Goal: Task Accomplishment & Management: Use online tool/utility

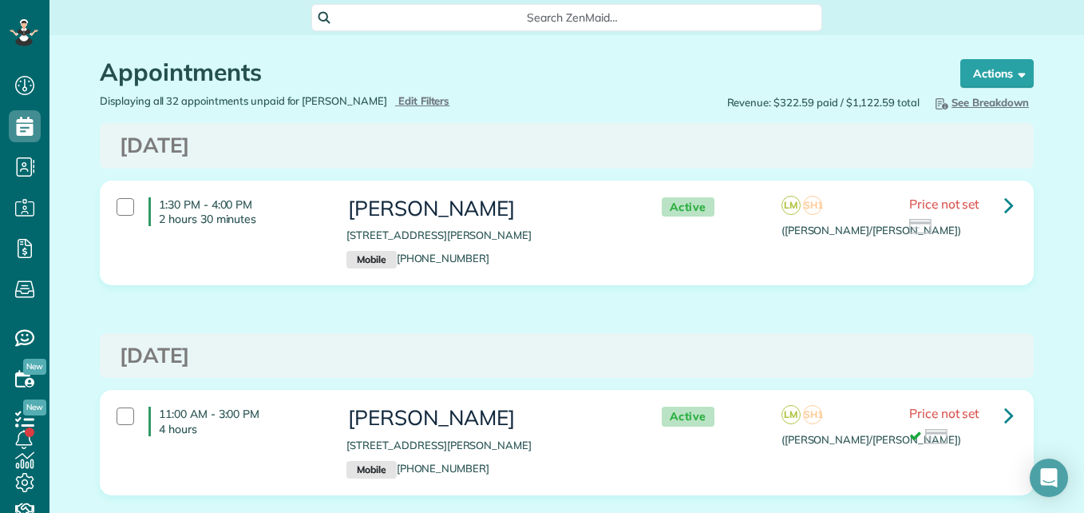
scroll to position [255, 0]
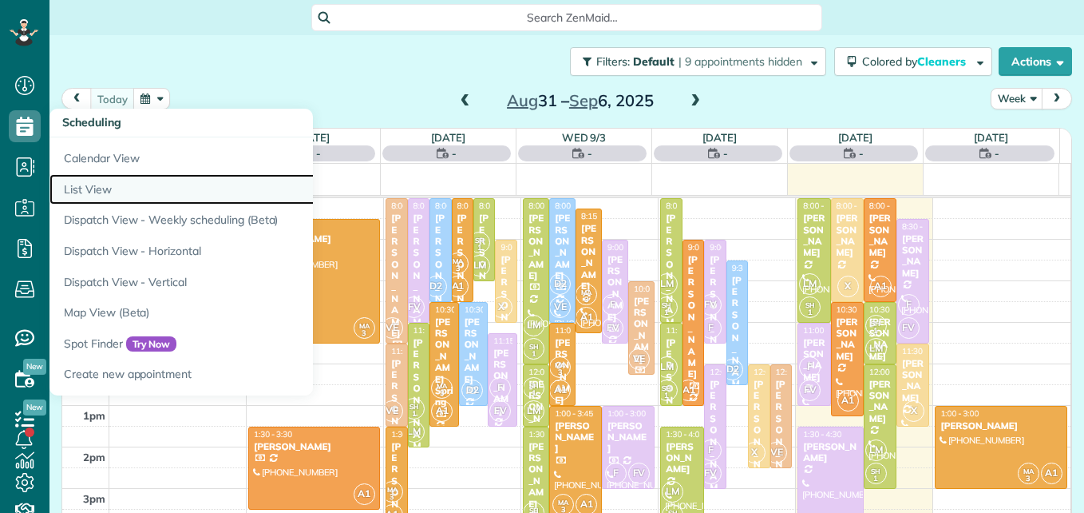
click at [95, 187] on link "List View" at bounding box center [248, 189] width 399 height 31
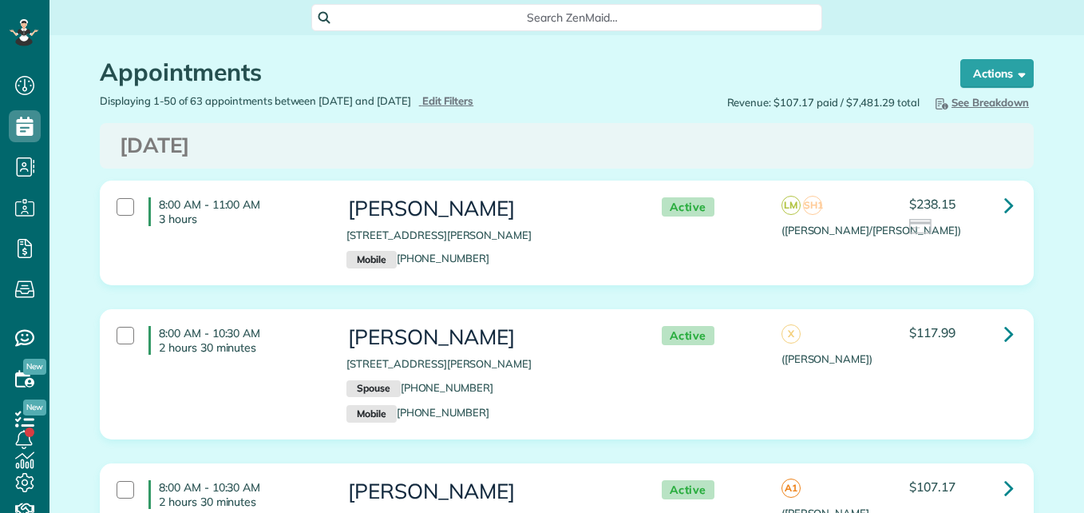
scroll to position [7, 7]
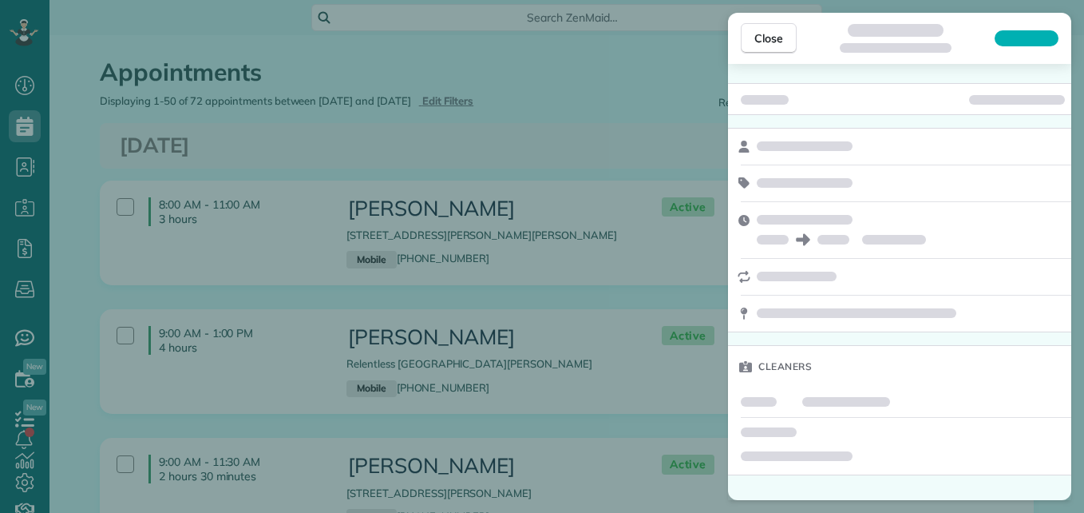
scroll to position [7, 7]
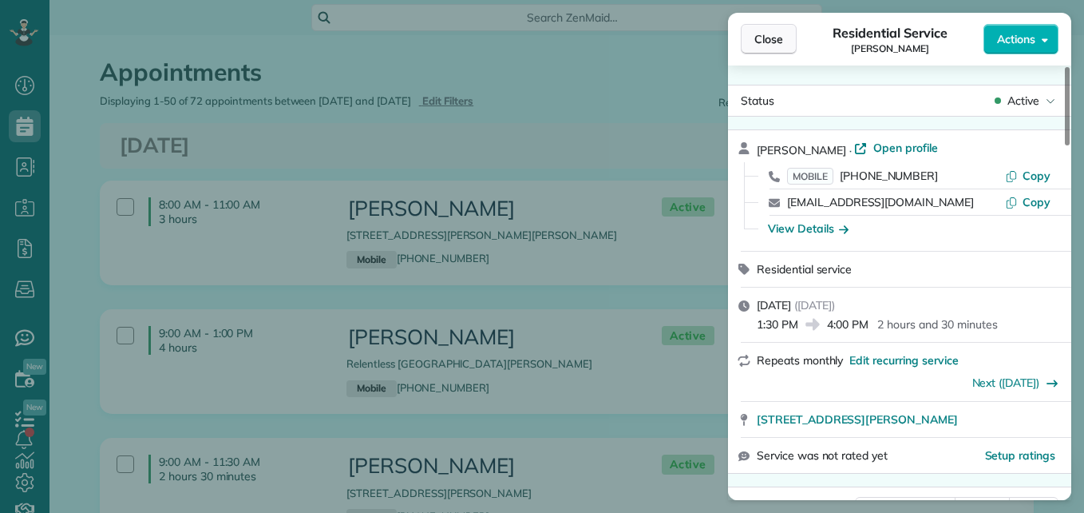
click at [741, 46] on button "Close" at bounding box center [769, 39] width 56 height 30
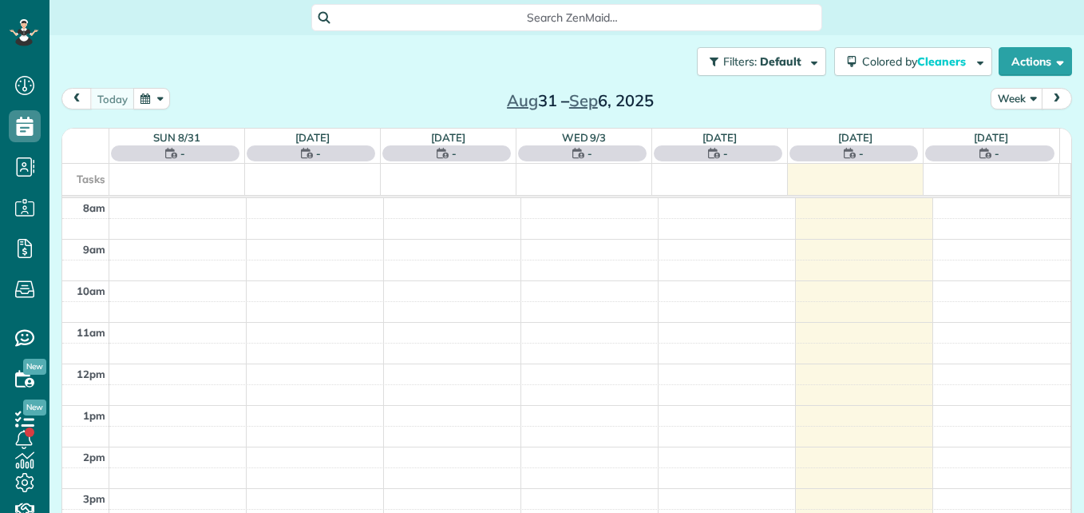
scroll to position [7, 7]
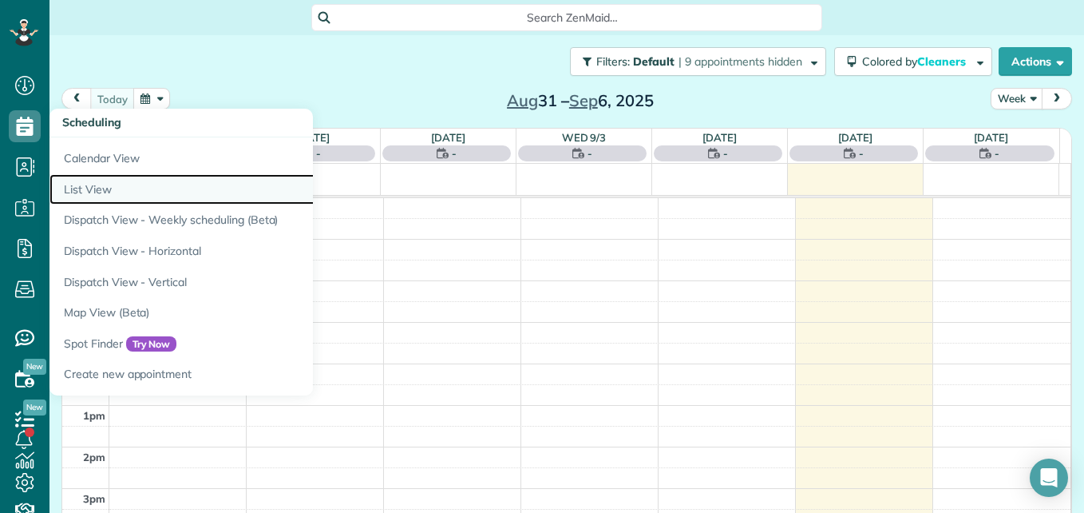
click at [117, 180] on link "List View" at bounding box center [248, 189] width 399 height 31
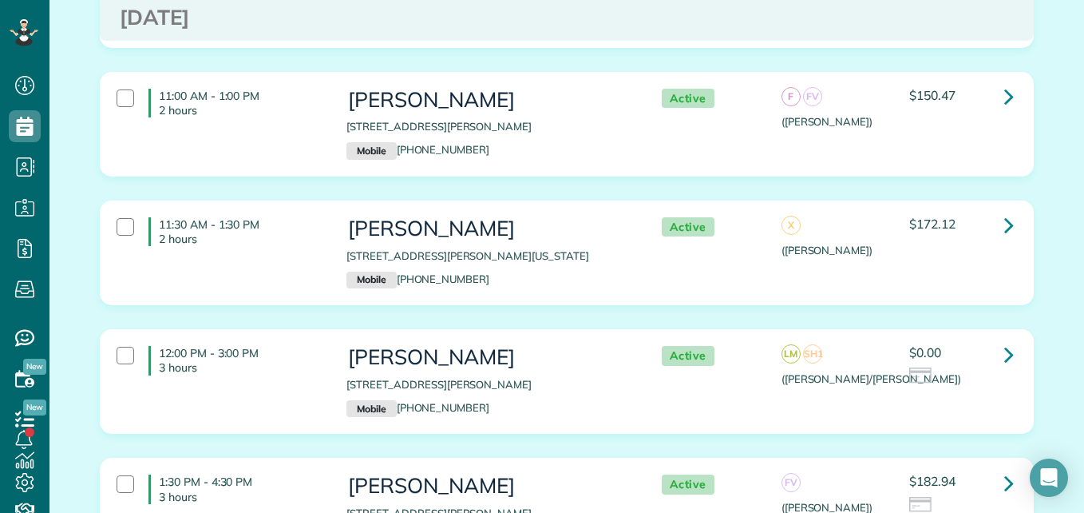
scroll to position [918, 0]
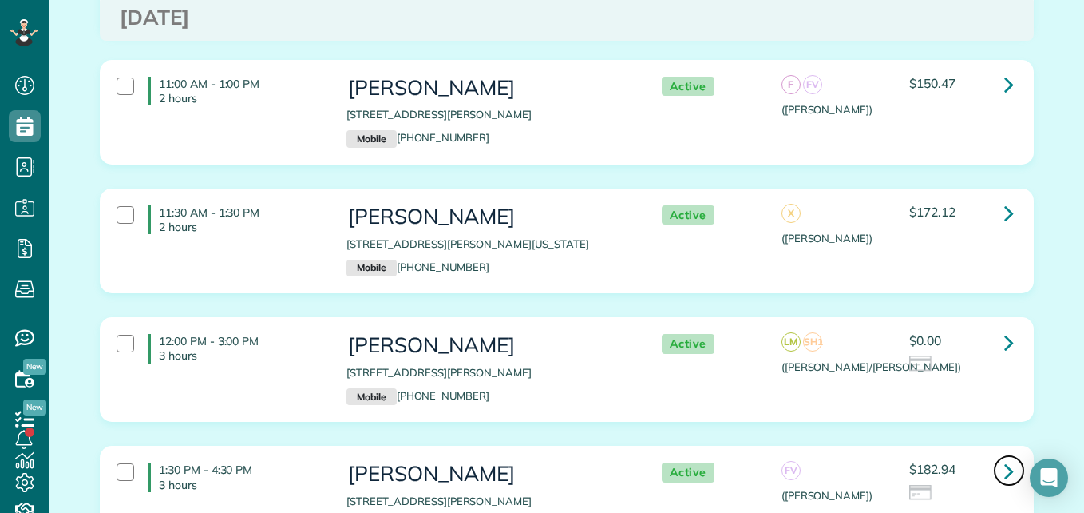
click at [1004, 467] on icon at bounding box center [1009, 471] width 10 height 28
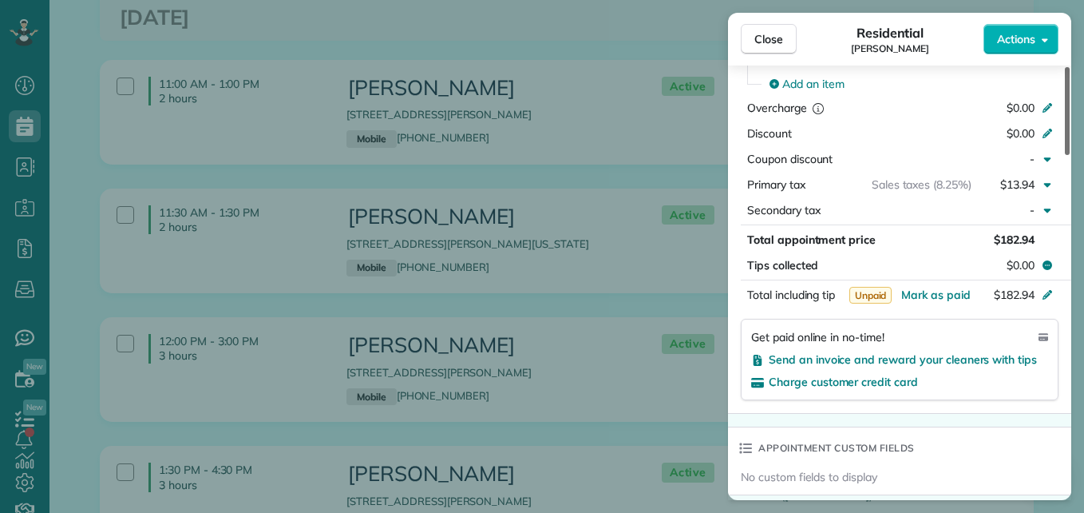
drag, startPoint x: 1067, startPoint y: 129, endPoint x: 1055, endPoint y: 297, distance: 168.1
click at [1065, 155] on div at bounding box center [1067, 111] width 5 height 88
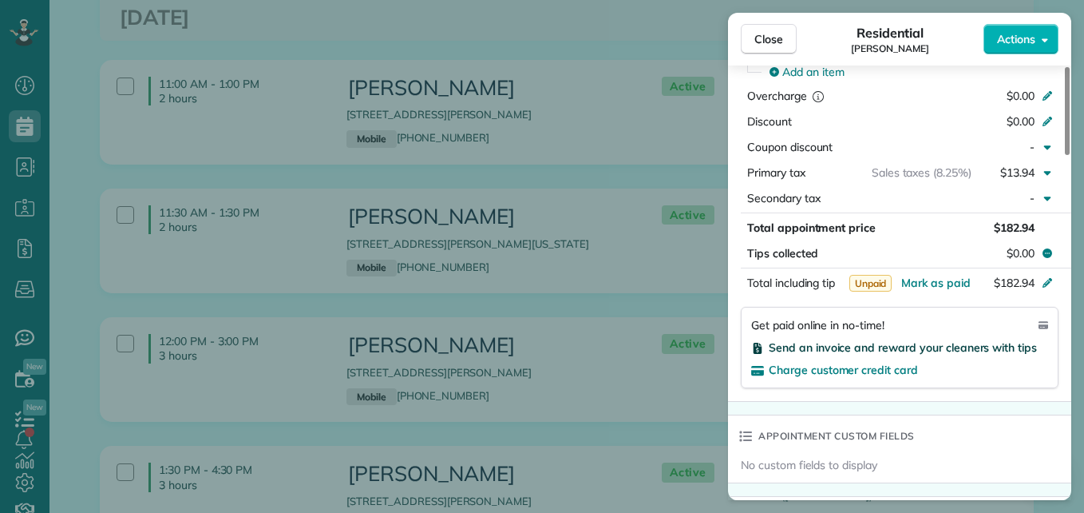
click at [970, 349] on span "Send an invoice and reward your cleaners with tips" at bounding box center [903, 347] width 268 height 14
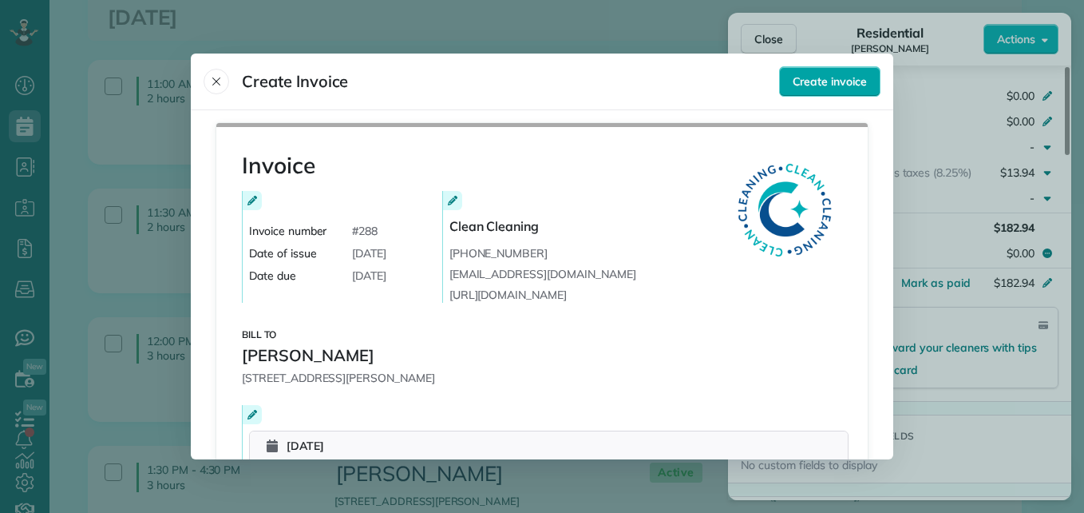
click at [821, 81] on span "Create invoice" at bounding box center [830, 81] width 74 height 16
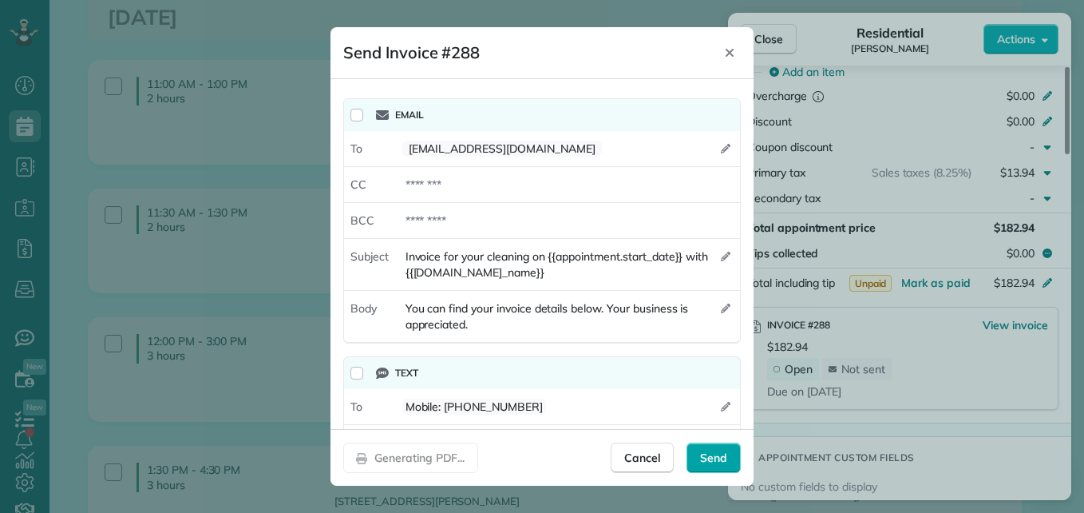
click at [703, 448] on div "Send" at bounding box center [714, 457] width 54 height 30
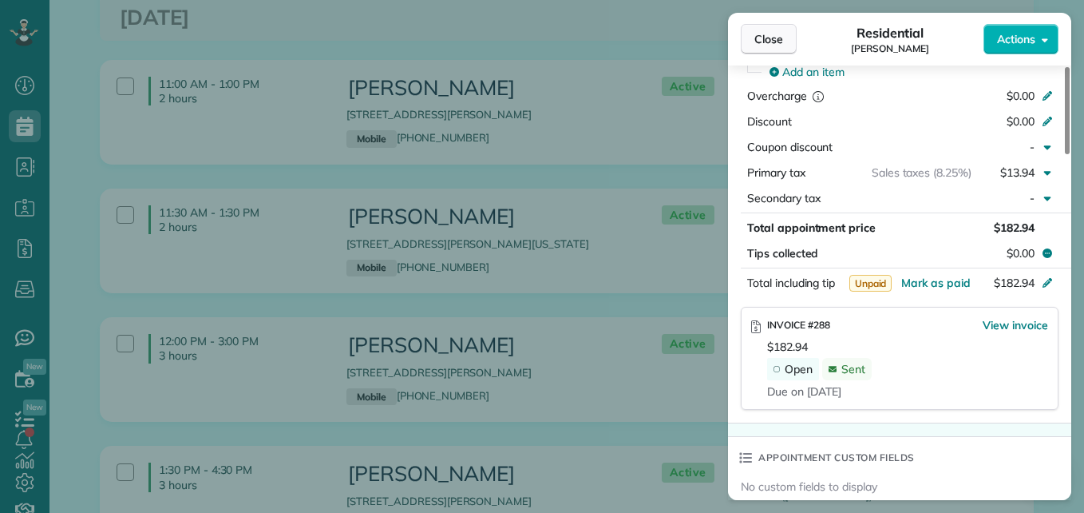
click at [759, 46] on span "Close" at bounding box center [768, 39] width 29 height 16
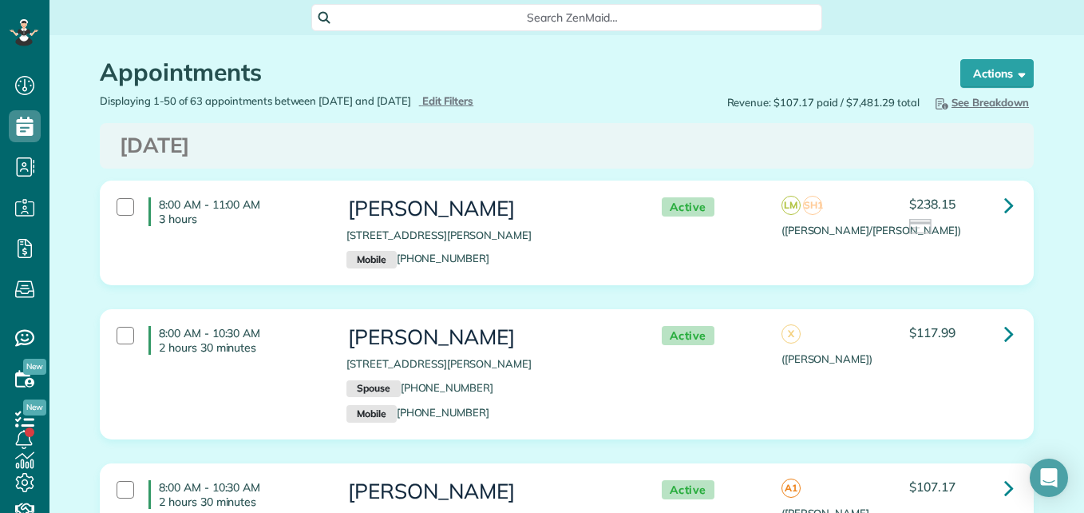
click at [601, 255] on p "Mobile (832) 980-4380" at bounding box center [487, 260] width 283 height 18
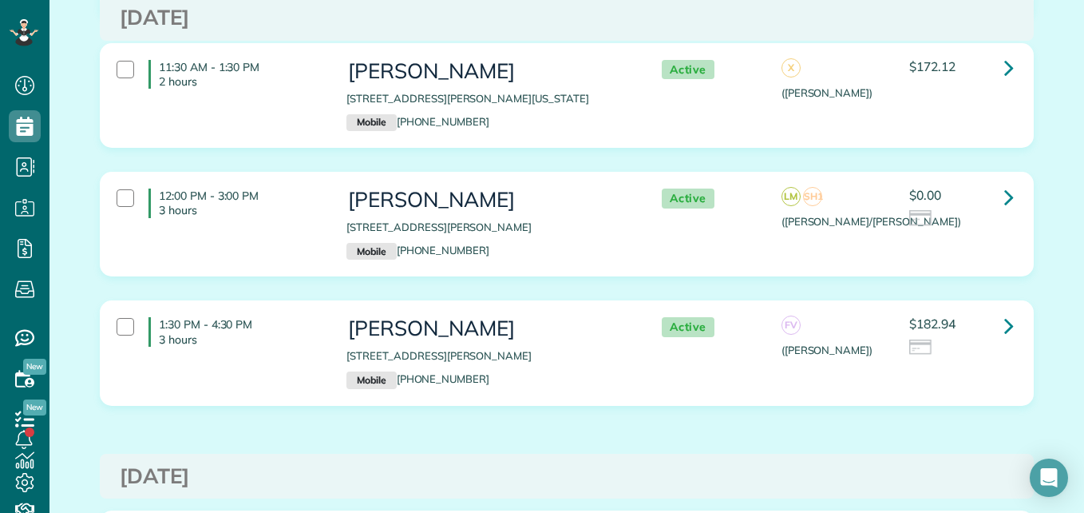
scroll to position [1075, 0]
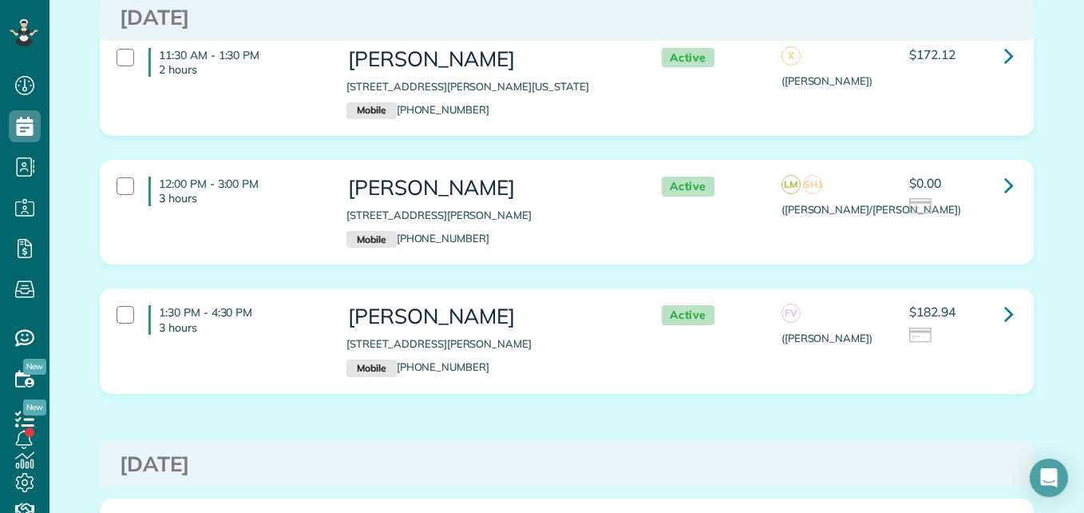
click at [948, 206] on div at bounding box center [961, 207] width 104 height 18
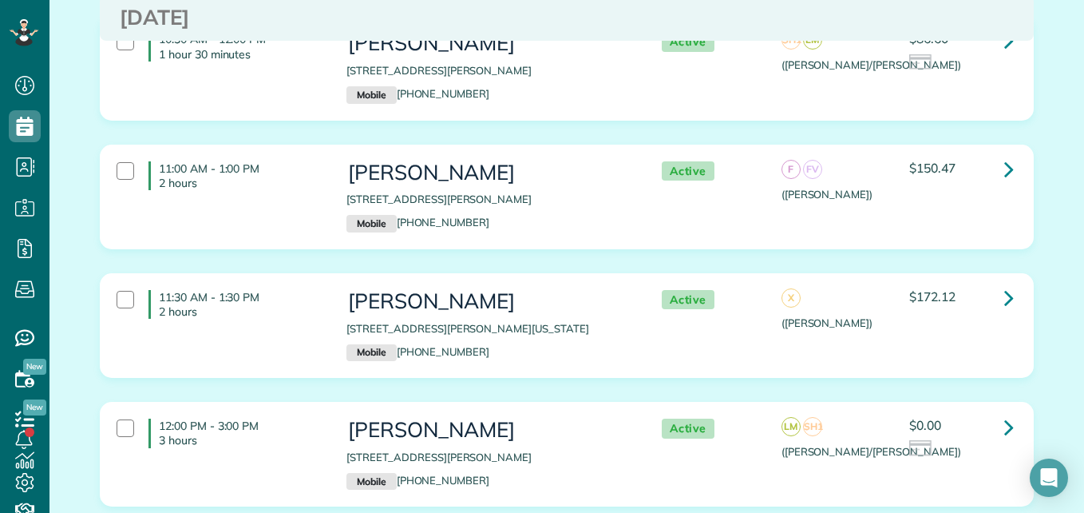
scroll to position [0, 0]
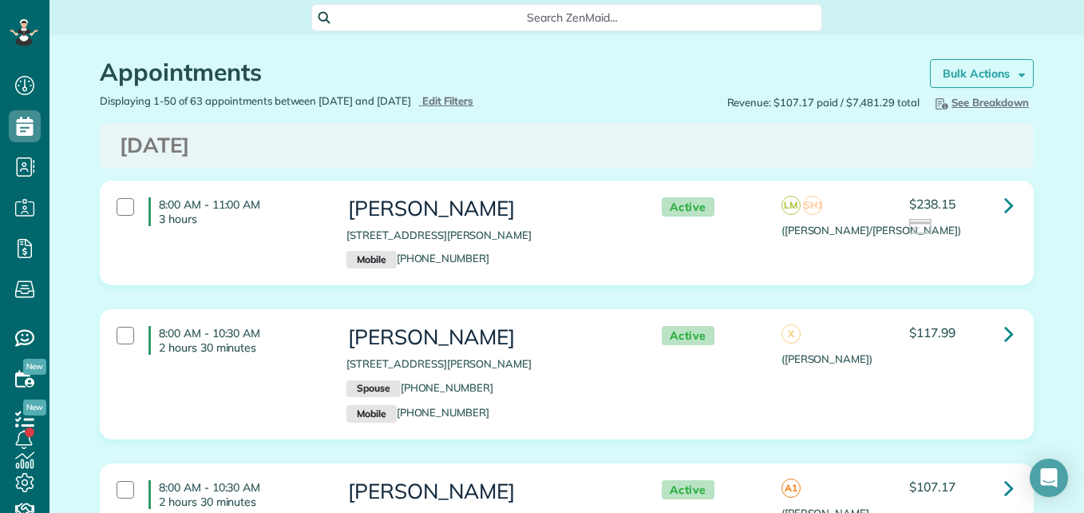
click at [943, 77] on strong "Bulk Actions" at bounding box center [976, 73] width 67 height 14
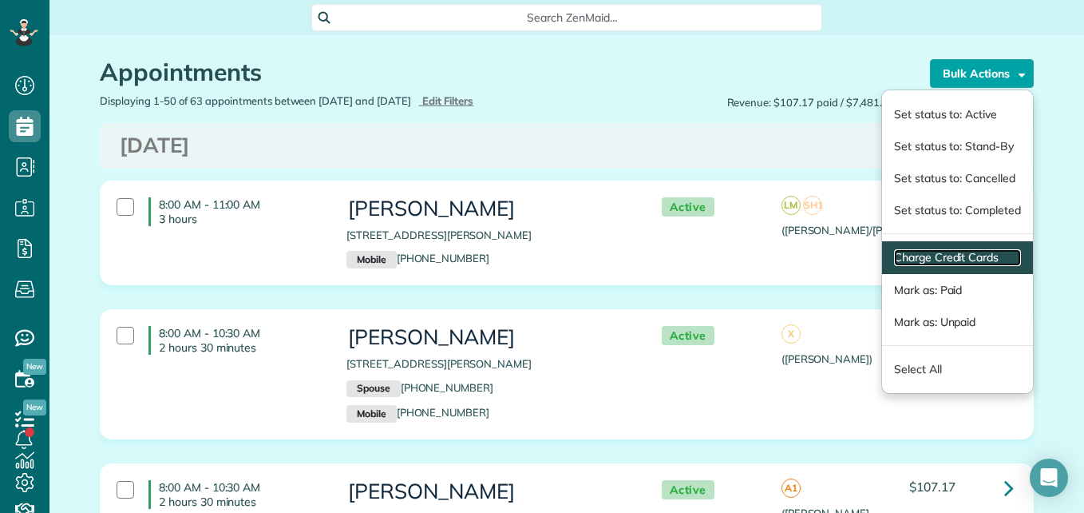
click at [926, 258] on link "Charge Credit Cards" at bounding box center [957, 257] width 127 height 17
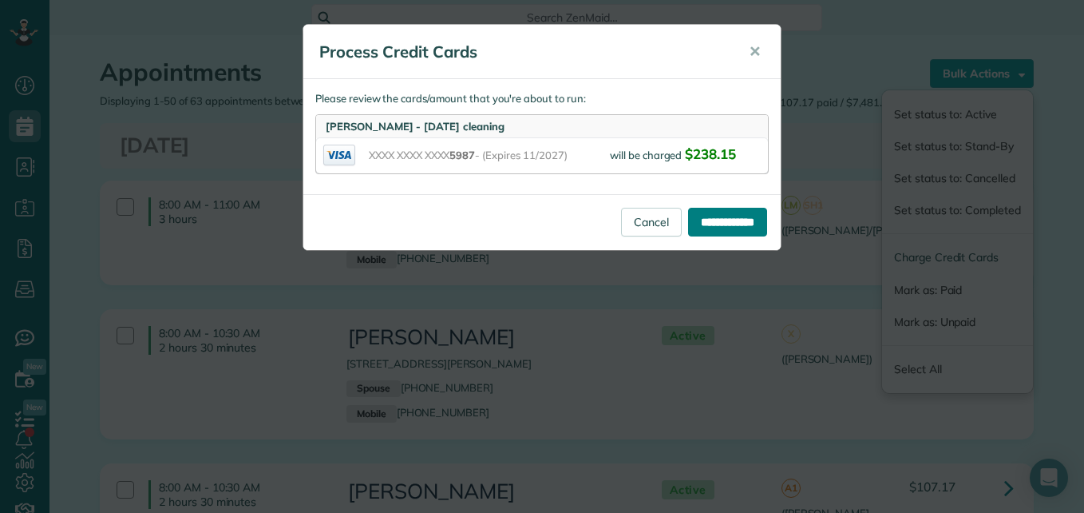
click at [711, 218] on input "**********" at bounding box center [727, 222] width 79 height 29
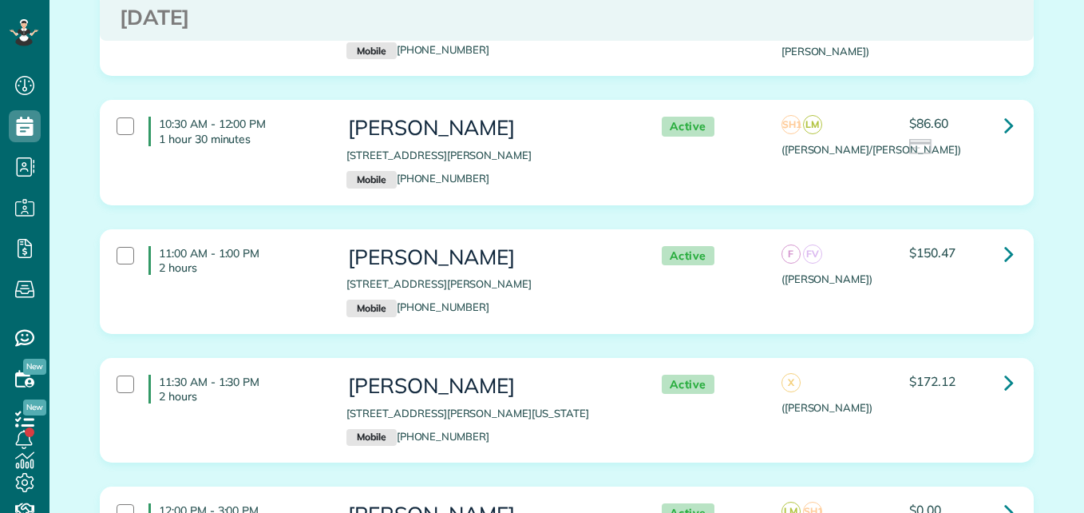
scroll to position [761, 0]
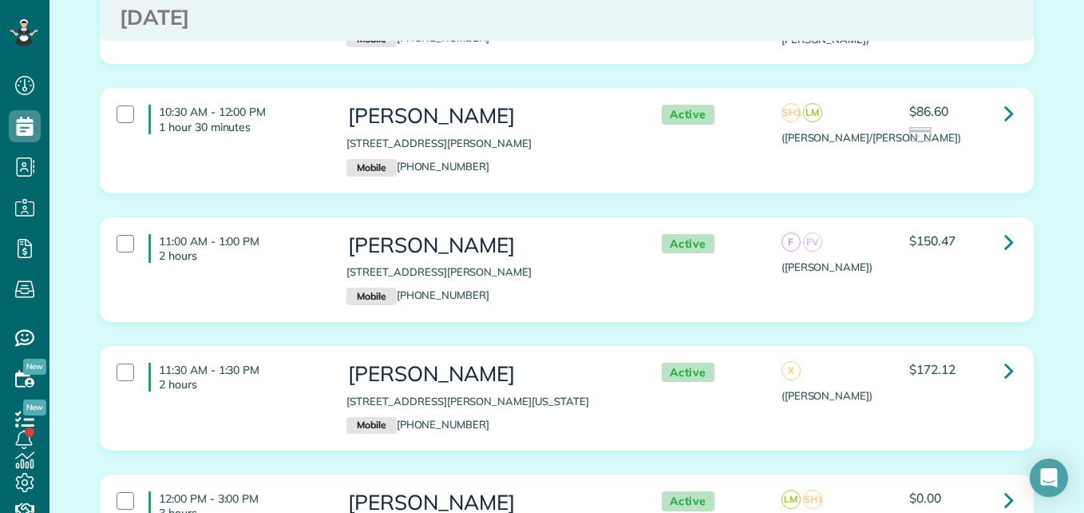
click at [967, 139] on div at bounding box center [961, 136] width 104 height 18
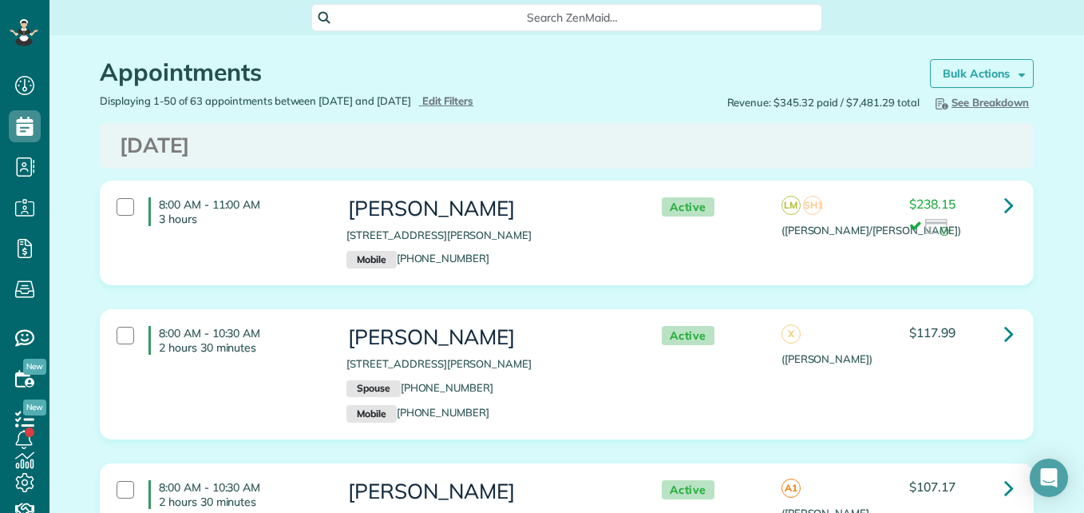
click at [997, 85] on link "Bulk Actions" at bounding box center [982, 73] width 104 height 29
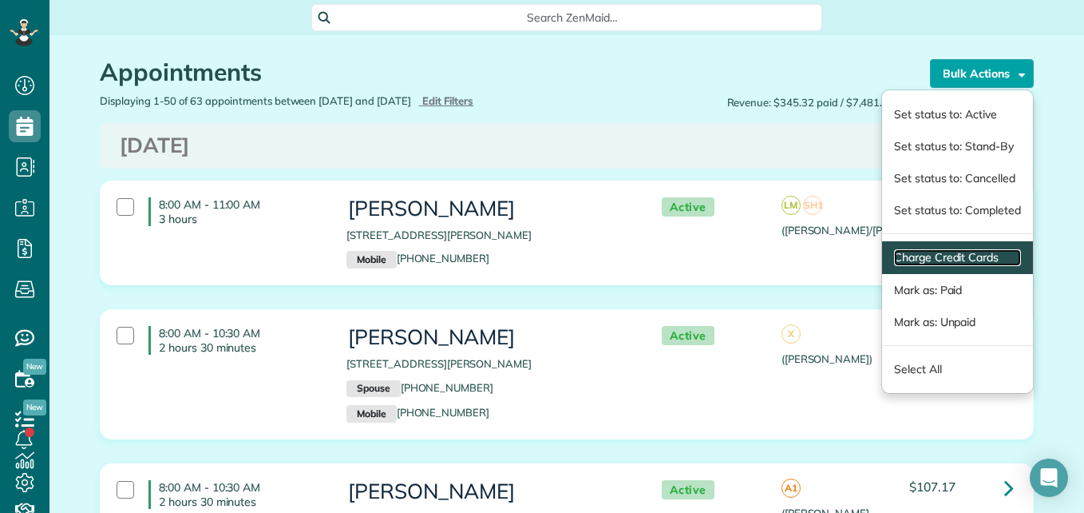
click at [943, 250] on link "Charge Credit Cards" at bounding box center [957, 257] width 127 height 17
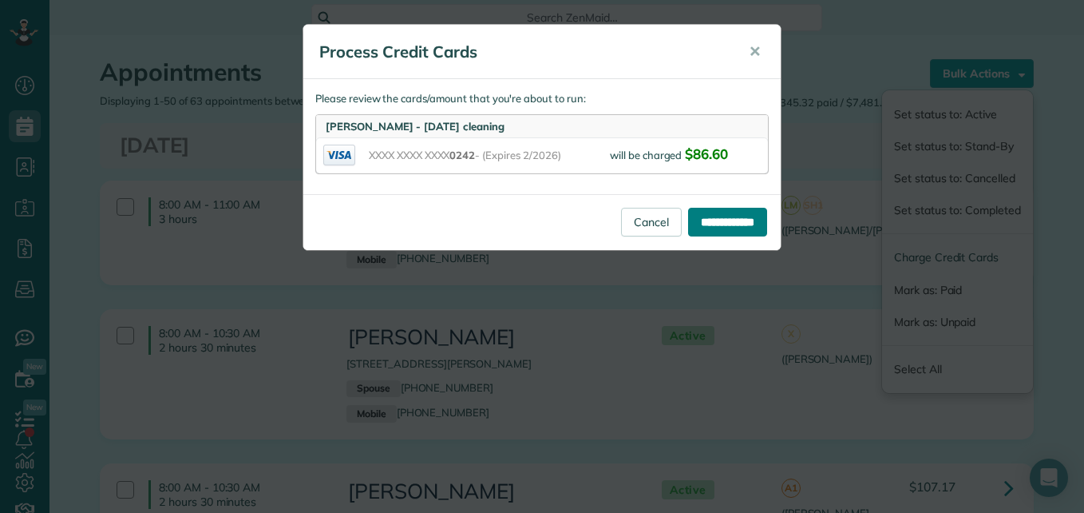
click at [715, 224] on input "**********" at bounding box center [727, 222] width 79 height 29
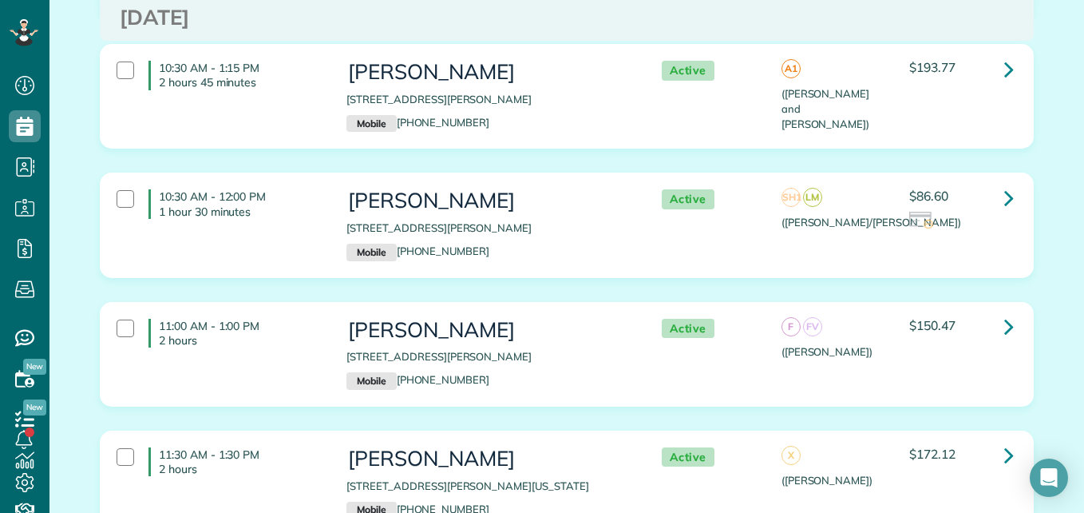
scroll to position [652, 0]
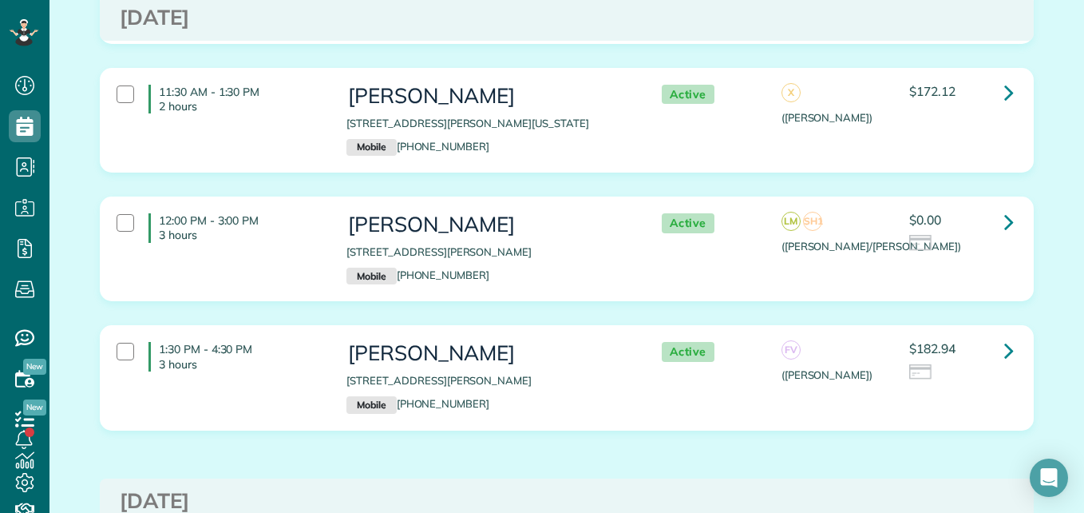
scroll to position [1027, 0]
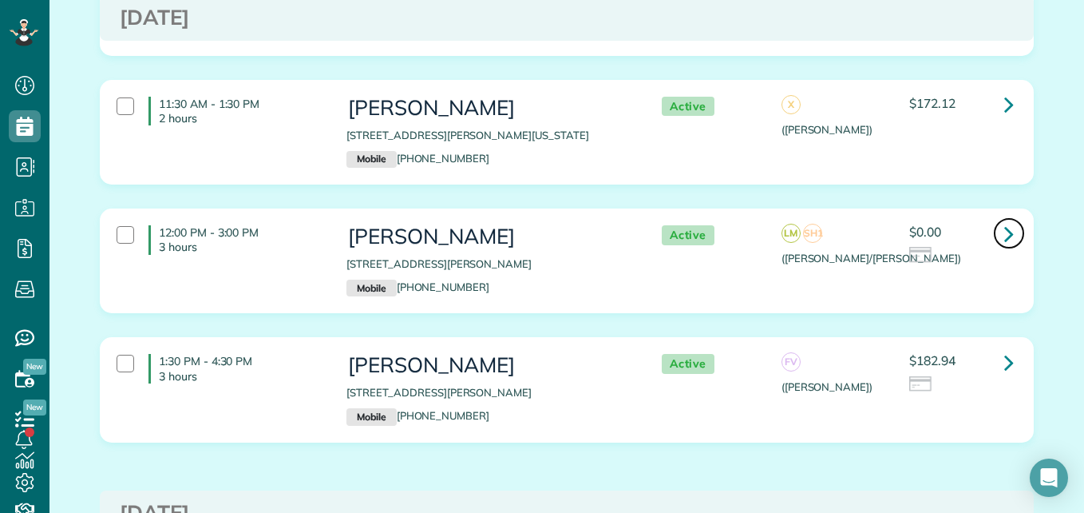
click at [1004, 229] on icon at bounding box center [1009, 234] width 10 height 28
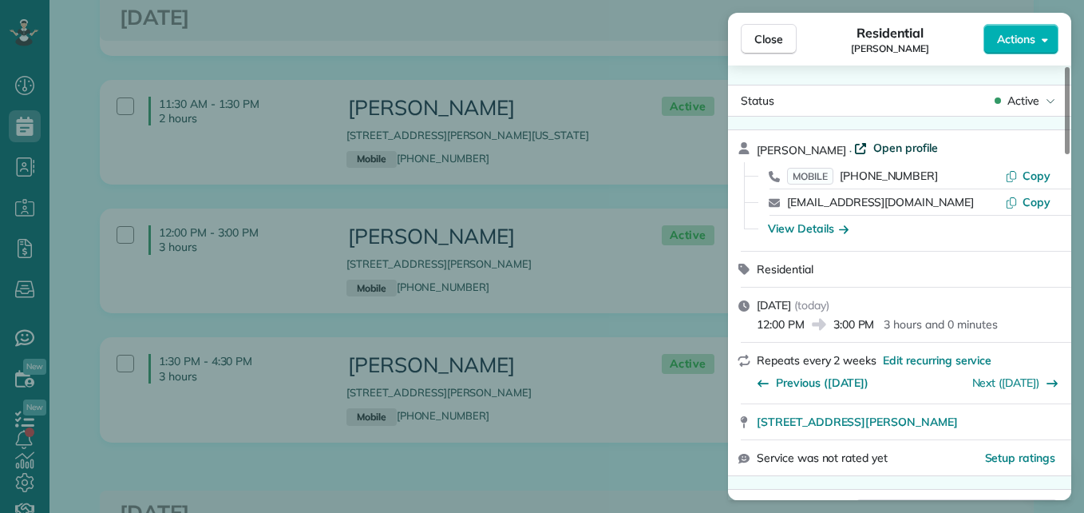
click at [918, 145] on span "Open profile" at bounding box center [905, 148] width 65 height 16
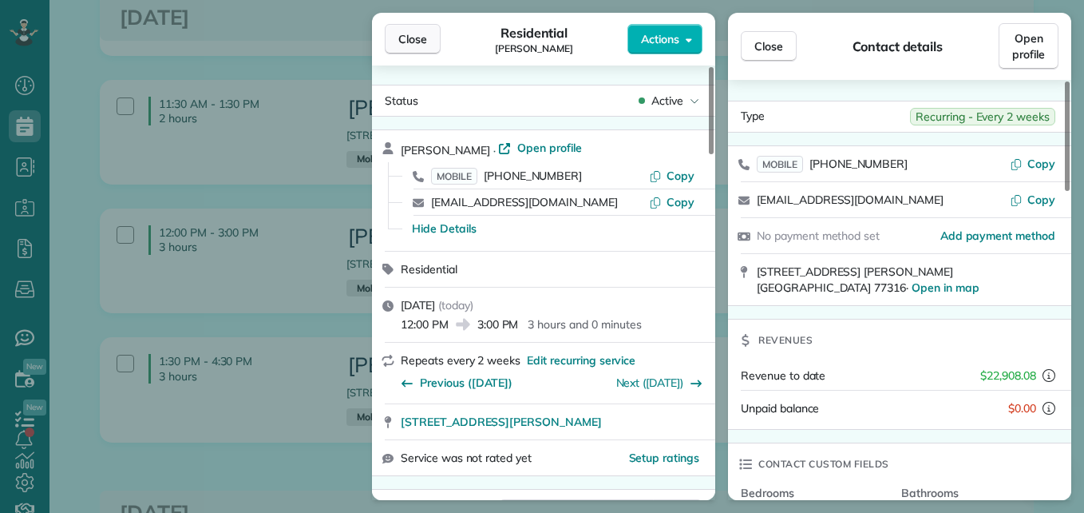
click at [419, 29] on button "Close" at bounding box center [413, 39] width 56 height 30
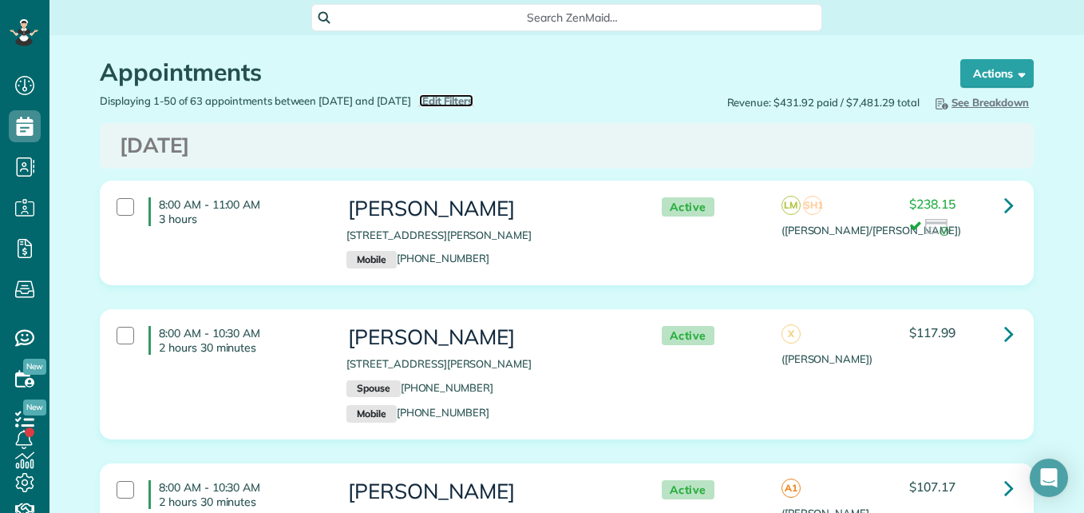
click at [474, 105] on span "Edit Filters" at bounding box center [448, 100] width 52 height 13
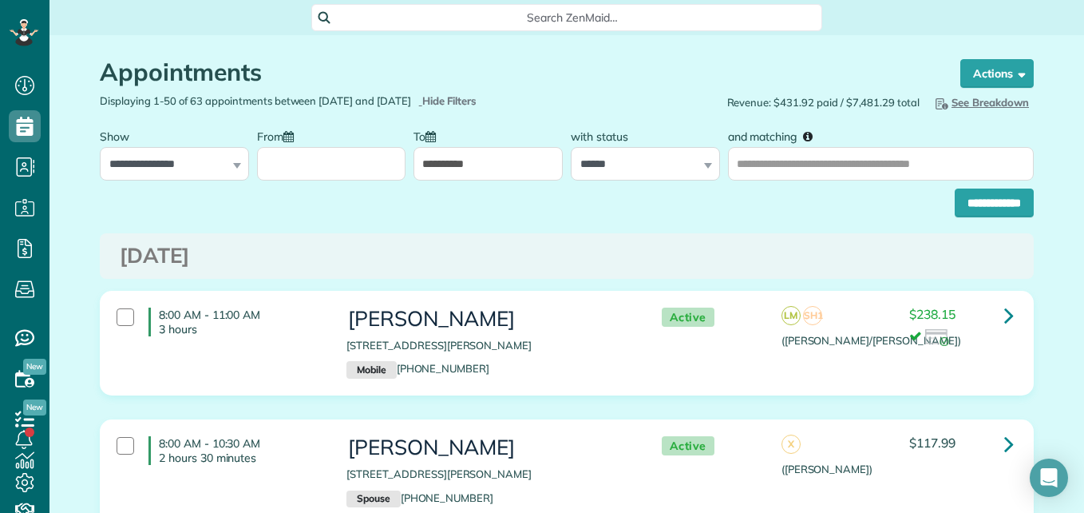
click at [351, 168] on input "From" at bounding box center [331, 164] width 149 height 34
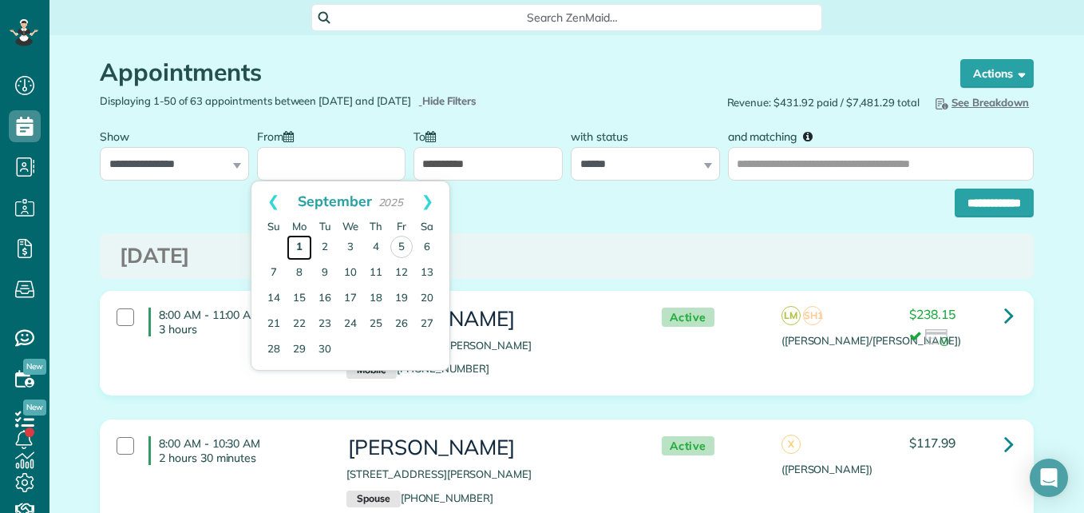
click at [307, 248] on link "1" at bounding box center [300, 248] width 26 height 26
type input "**********"
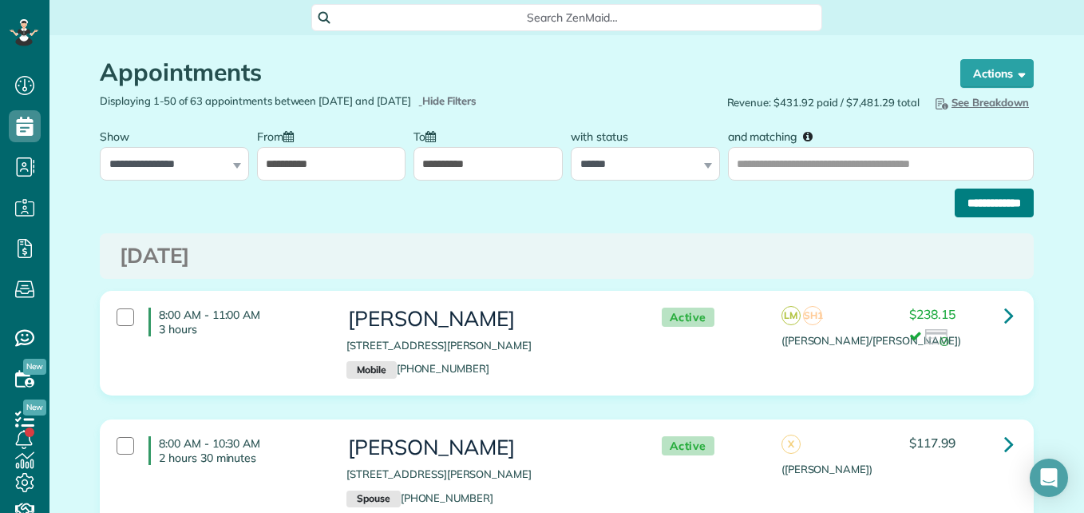
click at [995, 209] on input "**********" at bounding box center [994, 202] width 79 height 29
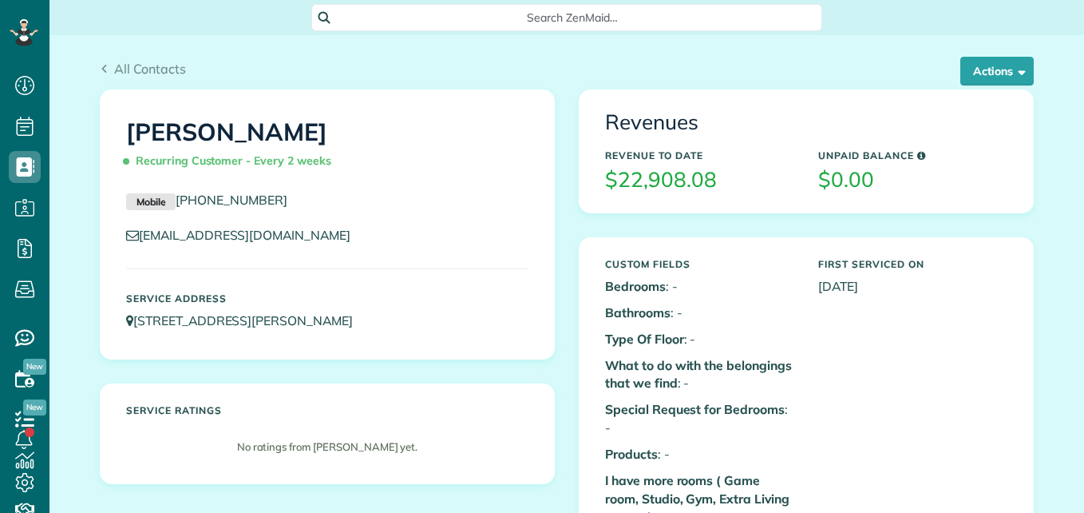
scroll to position [7, 7]
click at [1004, 72] on button "Actions" at bounding box center [996, 71] width 73 height 29
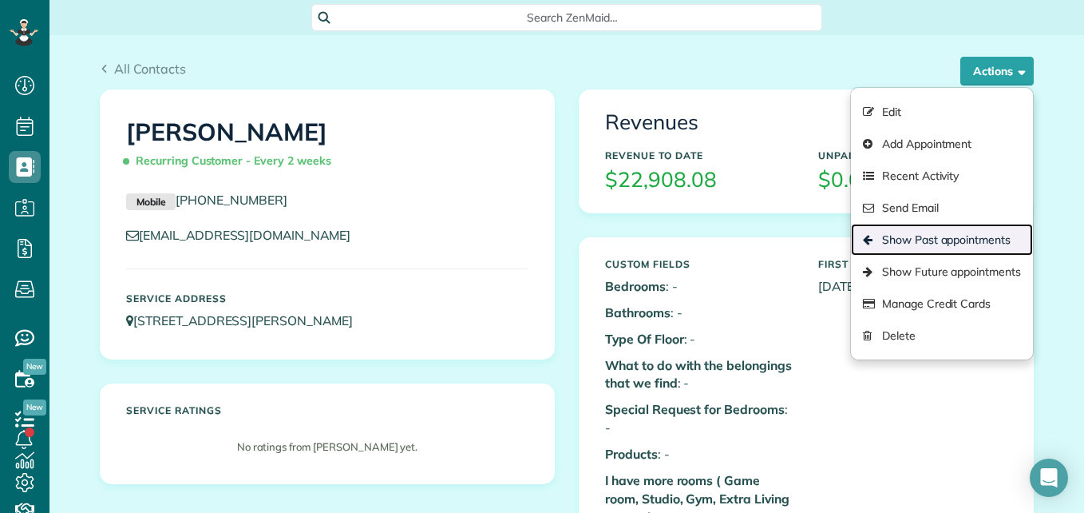
click at [906, 233] on link "Show Past appointments" at bounding box center [942, 240] width 182 height 32
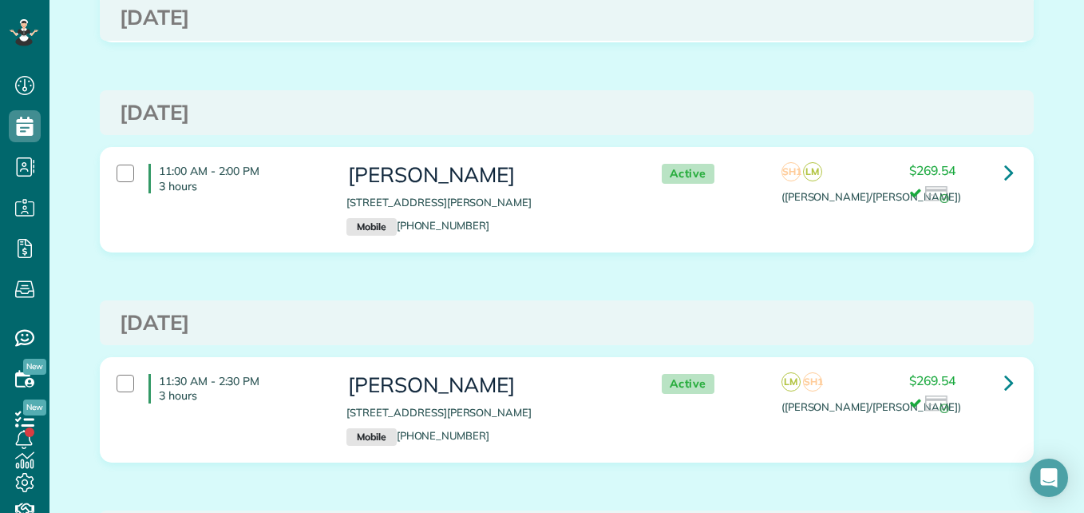
scroll to position [333, 0]
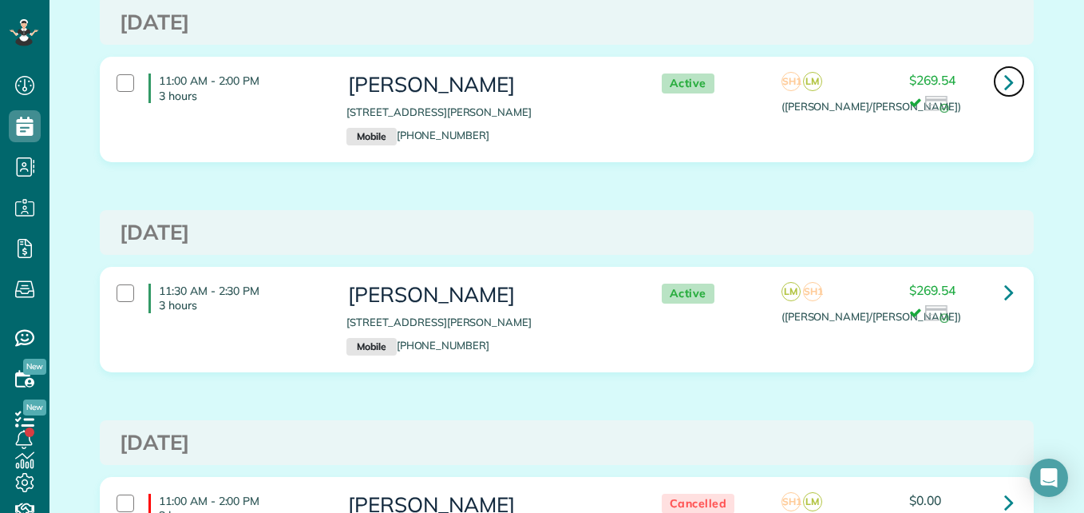
click at [1004, 85] on icon at bounding box center [1009, 82] width 10 height 28
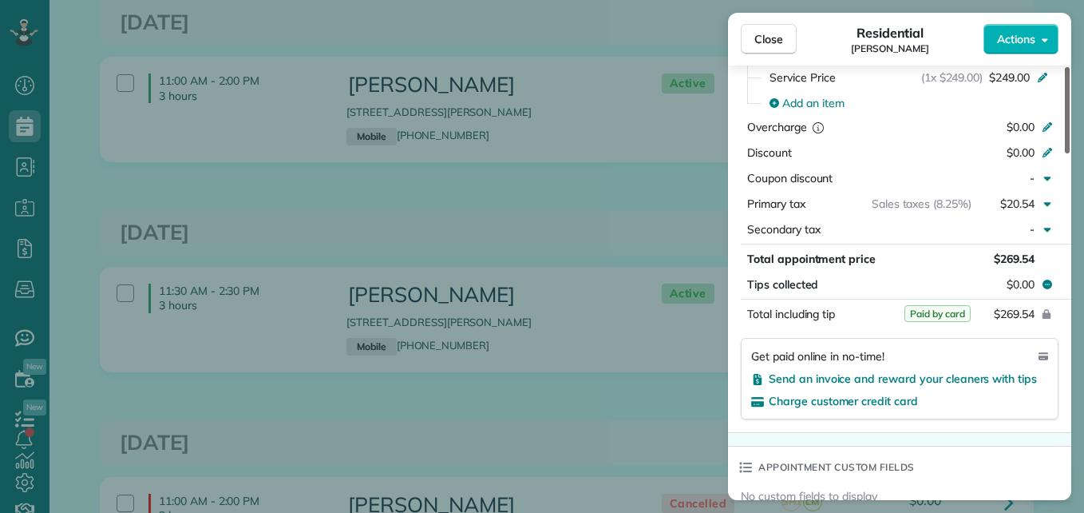
scroll to position [836, 0]
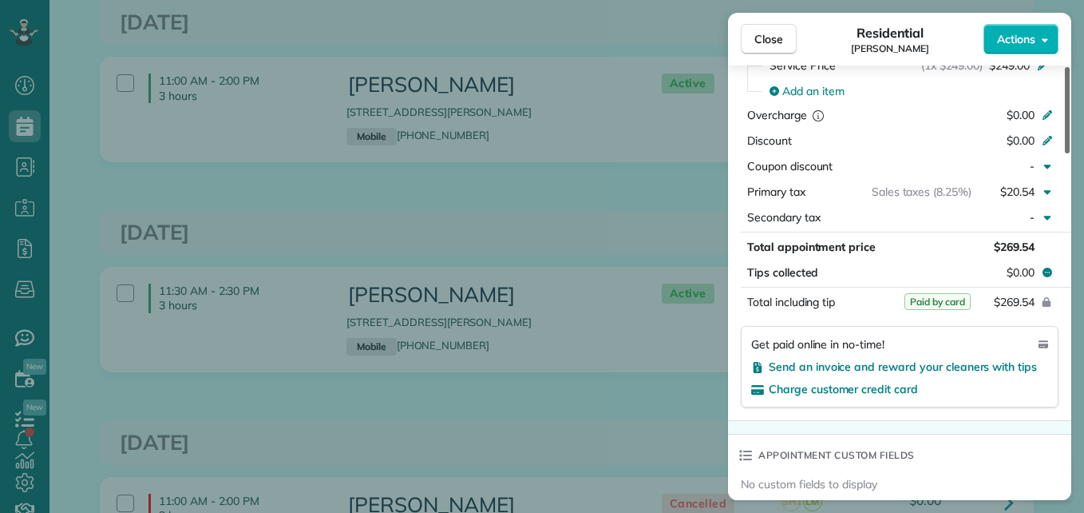
drag, startPoint x: 1065, startPoint y: 132, endPoint x: 1080, endPoint y: 298, distance: 166.7
click at [1070, 153] on div at bounding box center [1067, 110] width 5 height 86
click at [775, 43] on span "Close" at bounding box center [768, 39] width 29 height 16
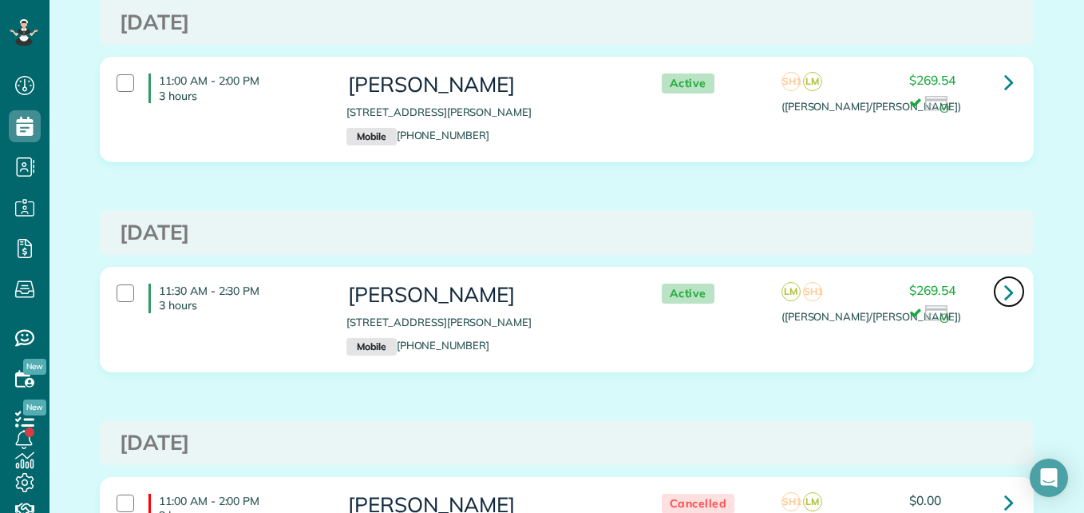
click at [1004, 295] on icon at bounding box center [1009, 292] width 10 height 28
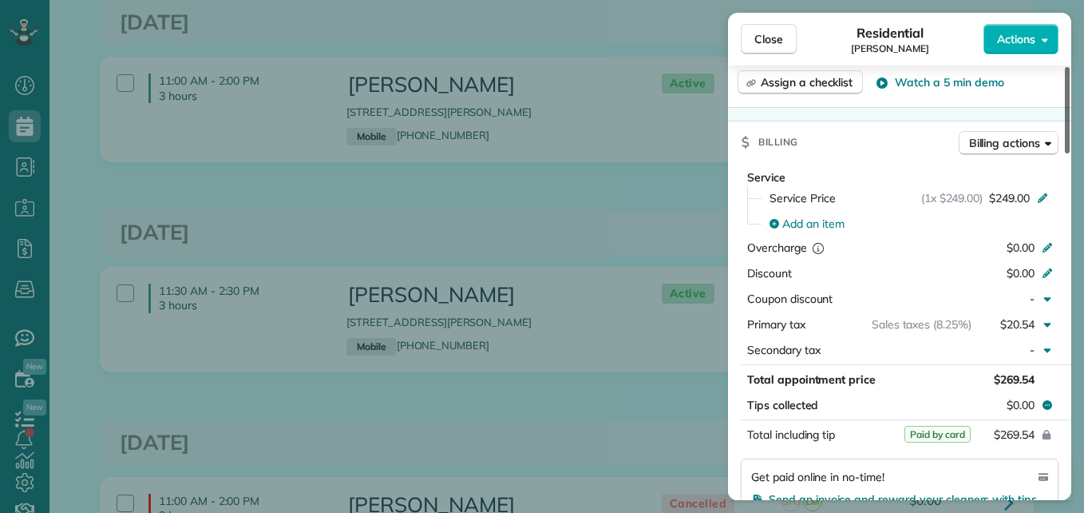
scroll to position [711, 0]
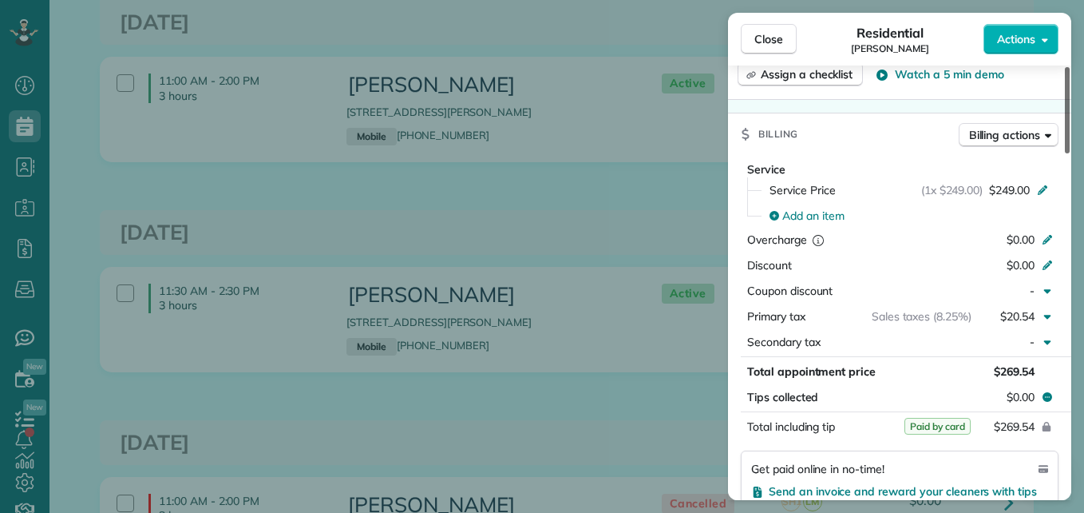
drag, startPoint x: 1068, startPoint y: 139, endPoint x: 1077, endPoint y: 280, distance: 141.6
click at [1070, 153] on div at bounding box center [1067, 110] width 5 height 86
click at [769, 41] on span "Close" at bounding box center [768, 39] width 29 height 16
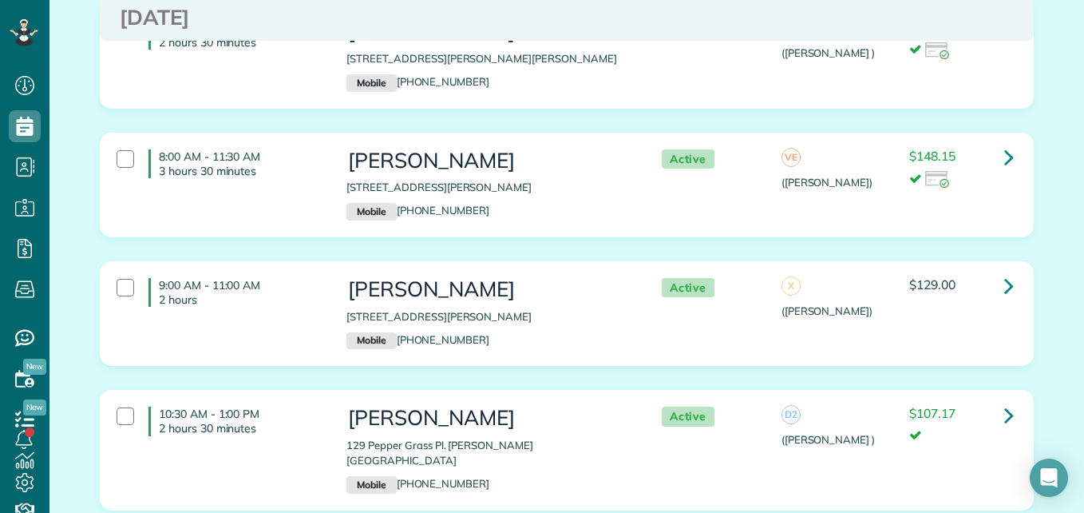
scroll to position [889, 0]
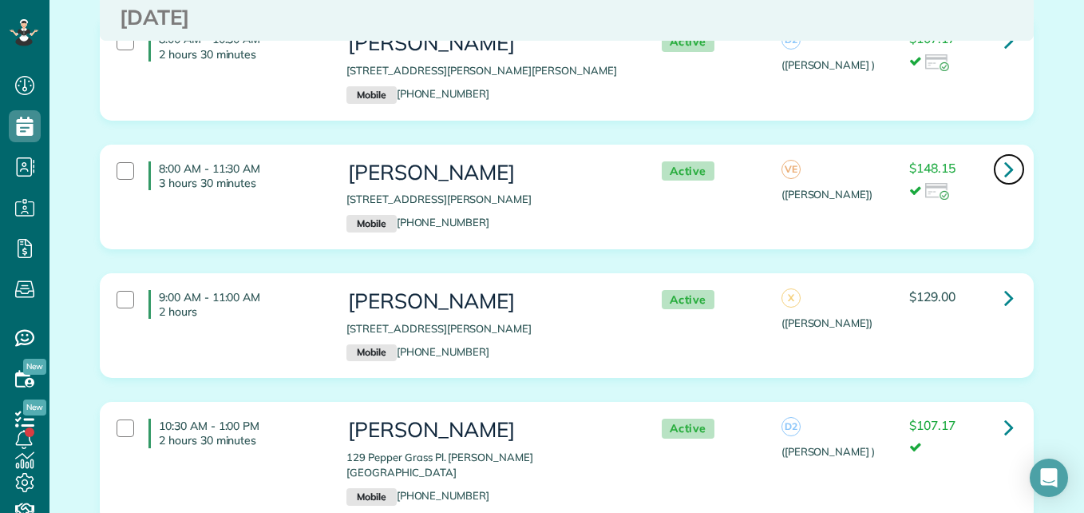
click at [1004, 173] on icon at bounding box center [1009, 169] width 10 height 28
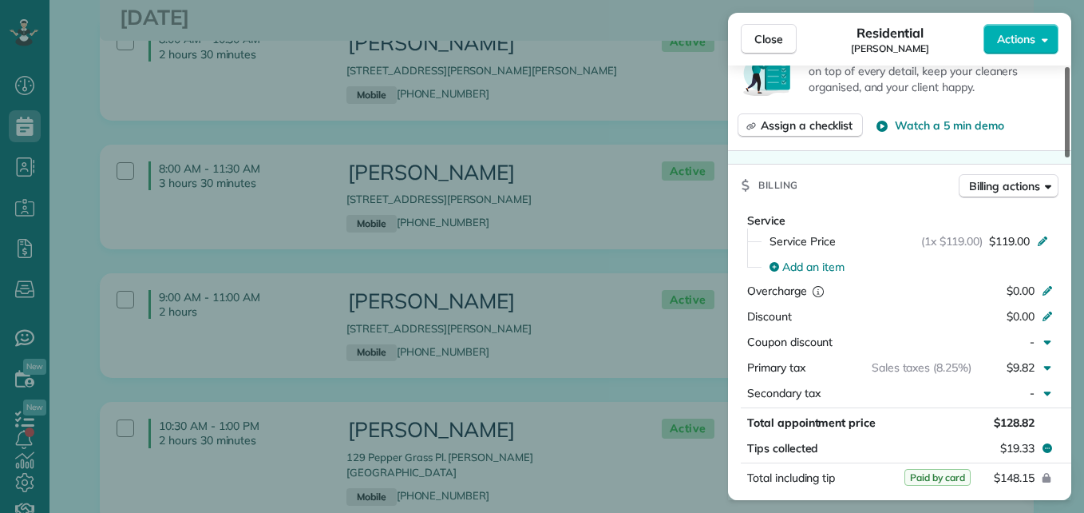
scroll to position [798, 0]
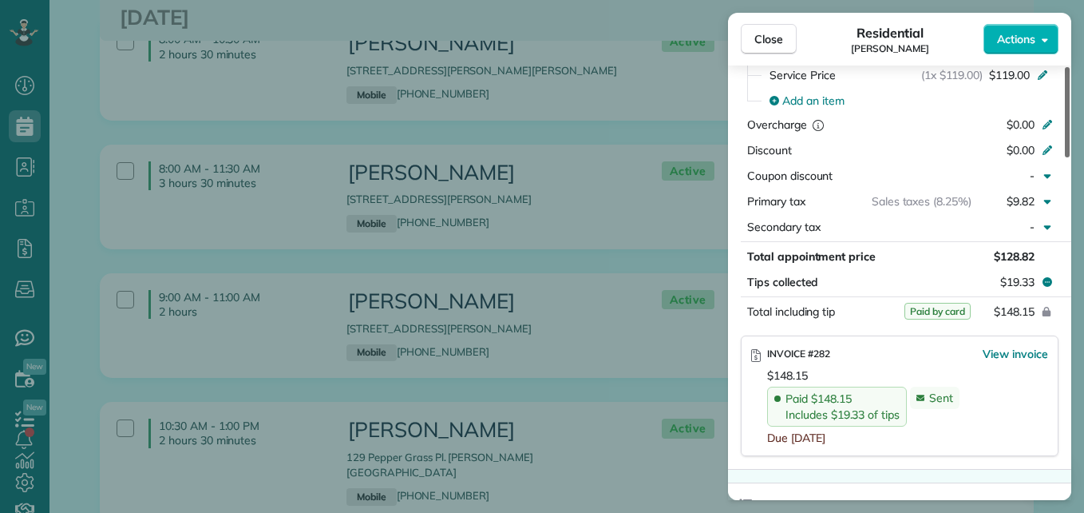
drag, startPoint x: 1078, startPoint y: 160, endPoint x: 1087, endPoint y: 270, distance: 110.5
click at [1070, 157] on div at bounding box center [1067, 112] width 5 height 90
click at [777, 39] on span "Close" at bounding box center [768, 39] width 29 height 16
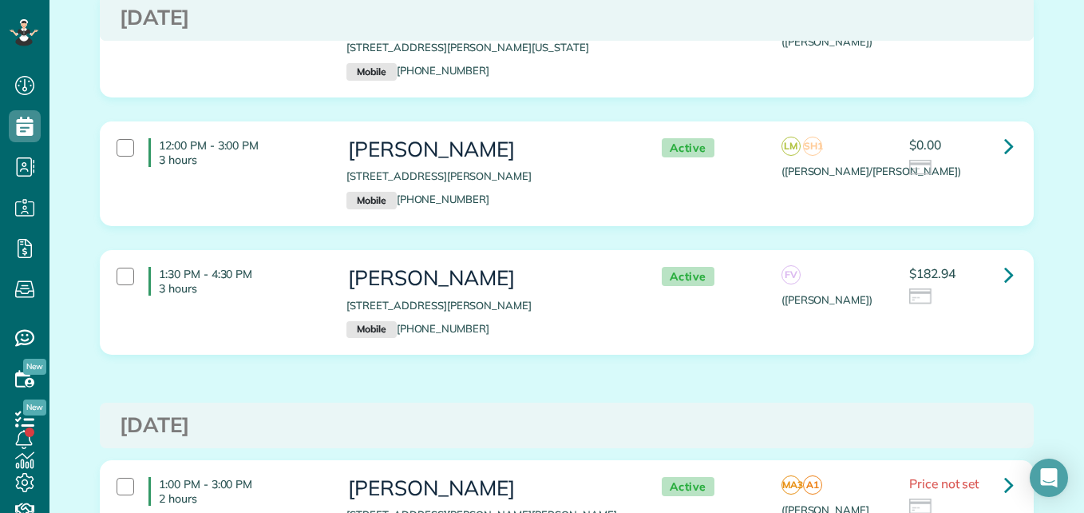
scroll to position [5714, 0]
